Goal: Information Seeking & Learning: Learn about a topic

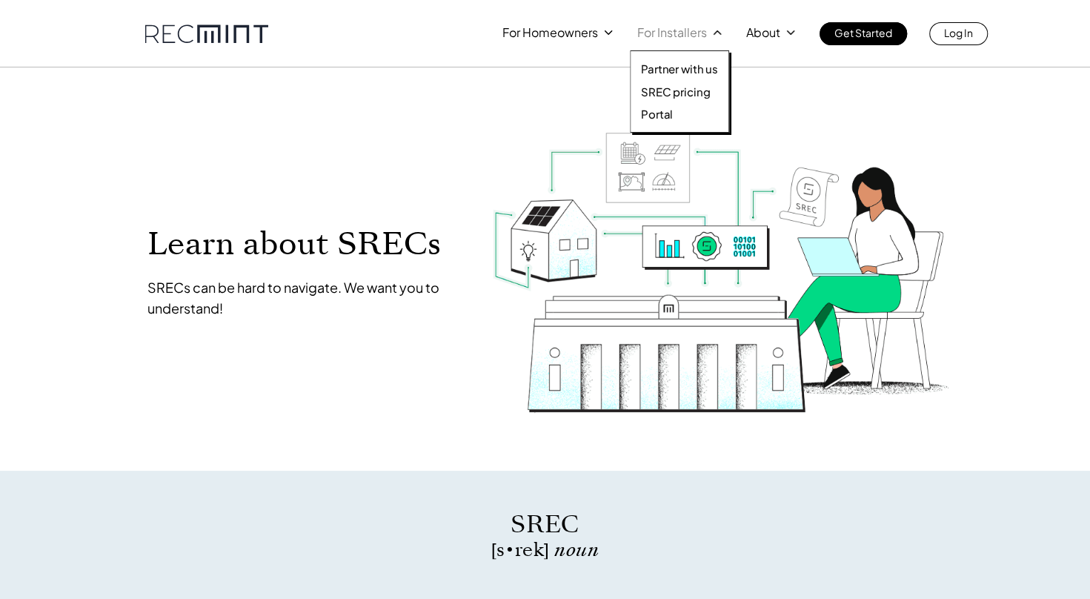
click at [698, 36] on p "For Installers" at bounding box center [672, 32] width 70 height 21
click at [696, 86] on p "SREC pricing" at bounding box center [675, 91] width 69 height 15
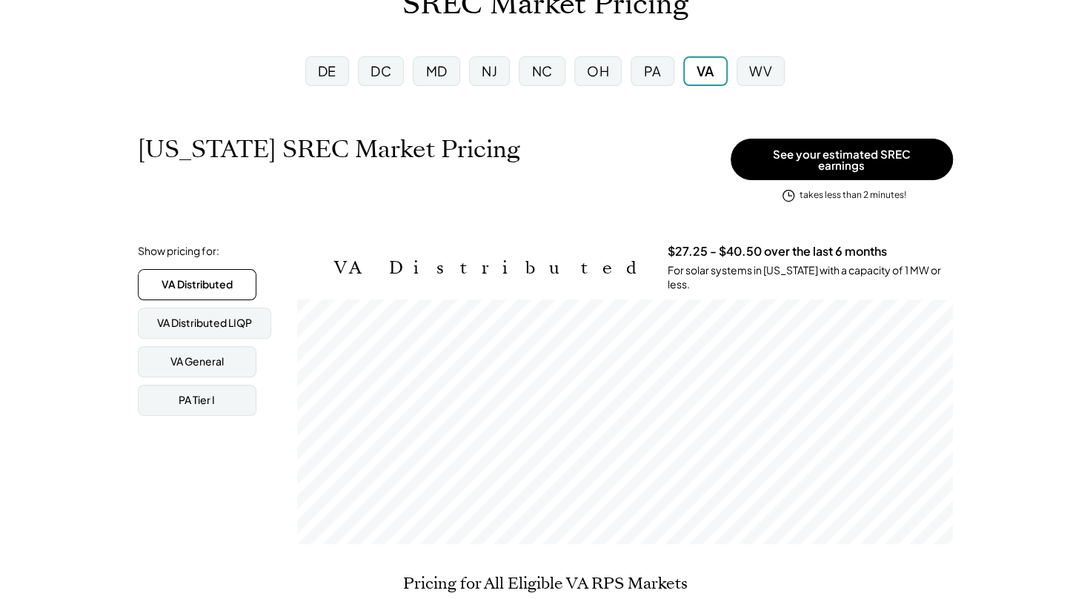
scroll to position [122, 0]
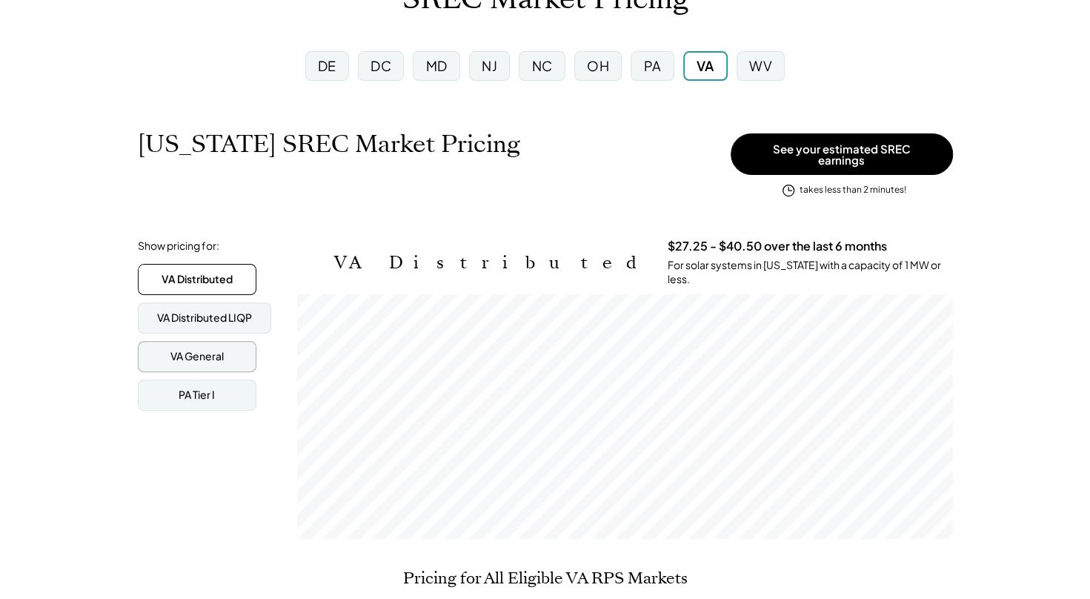
click at [191, 349] on div "VA General" at bounding box center [196, 356] width 53 height 15
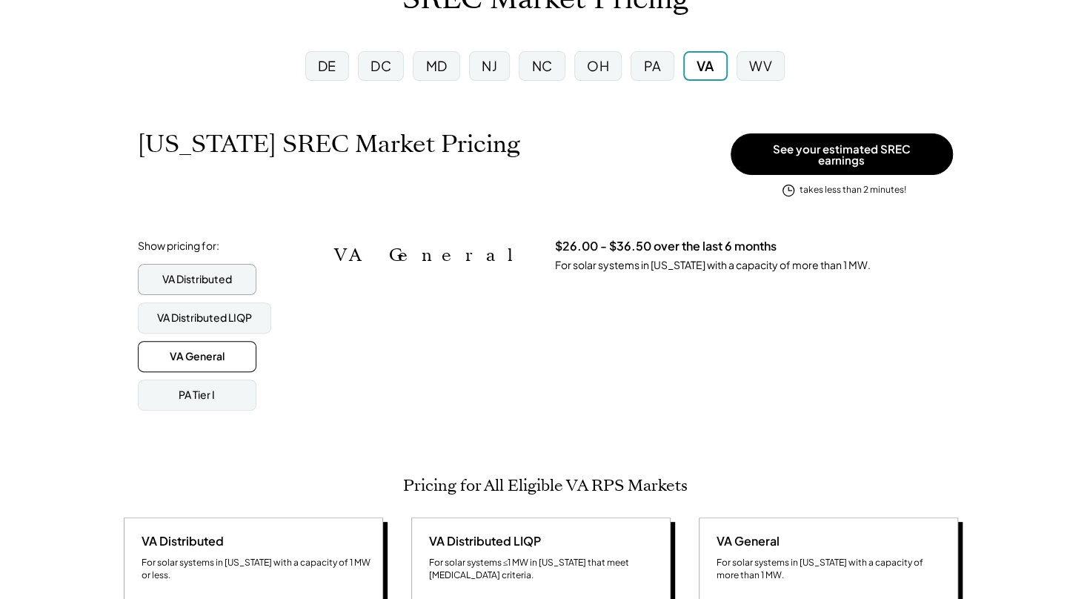
click at [215, 272] on div "VA Distributed" at bounding box center [197, 279] width 70 height 15
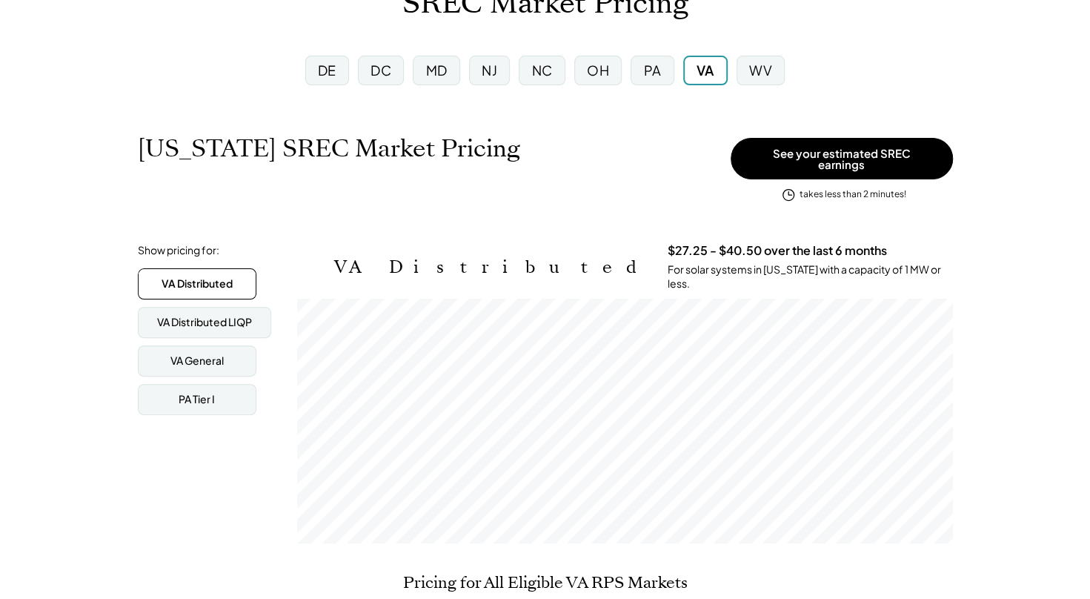
scroll to position [119, 0]
click at [376, 73] on div "DC" at bounding box center [380, 69] width 21 height 19
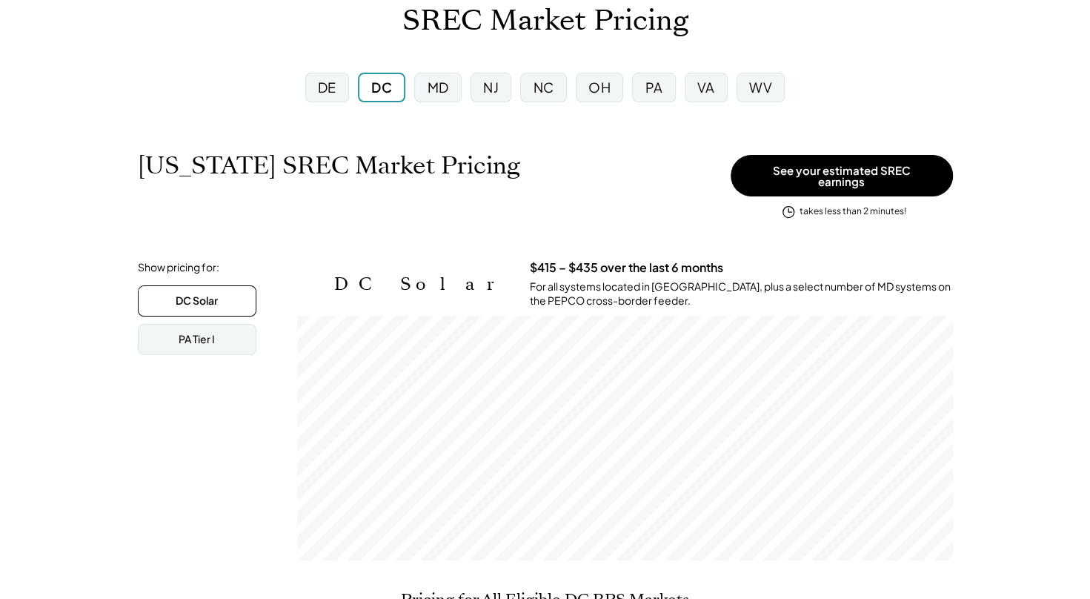
scroll to position [95, 0]
